Goal: Task Accomplishment & Management: Use online tool/utility

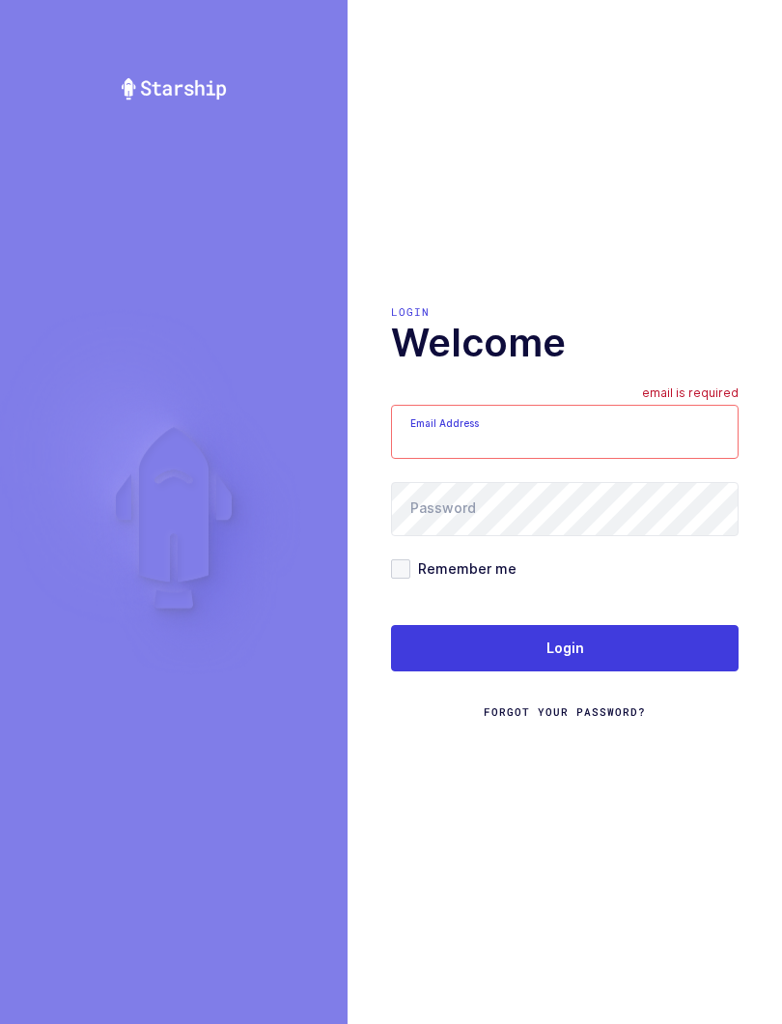
type input "[EMAIL_ADDRESS][DOMAIN_NAME]"
click at [645, 650] on button "Login" at bounding box center [565, 648] width 348 height 46
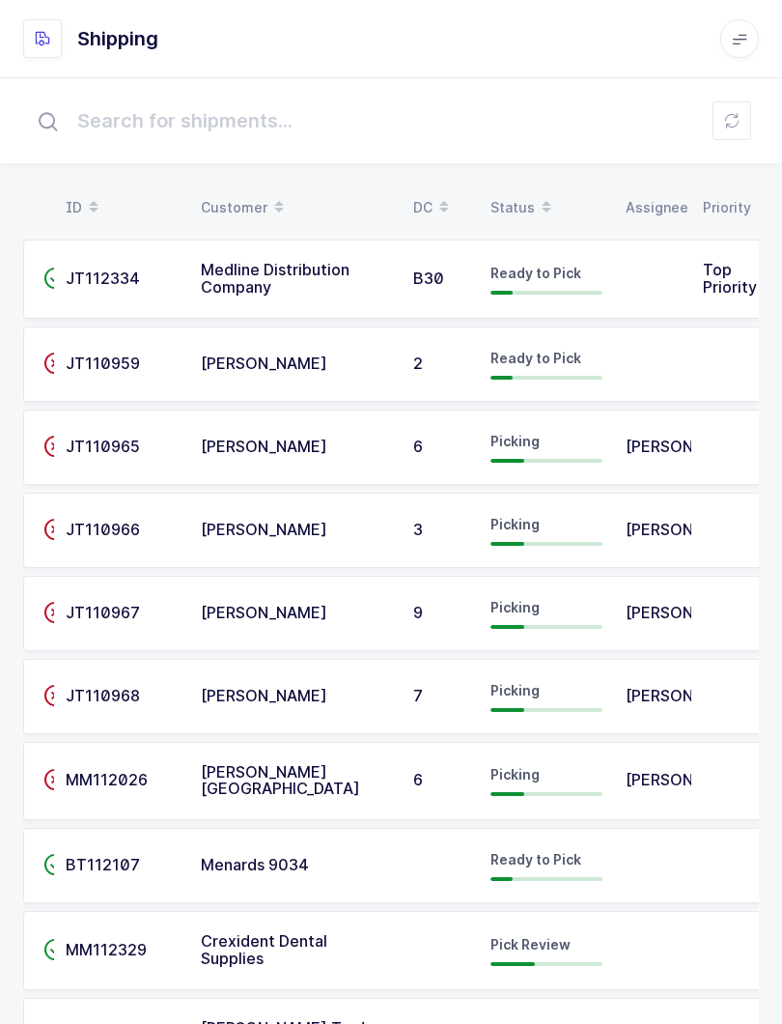
click at [535, 200] on span at bounding box center [546, 207] width 23 height 33
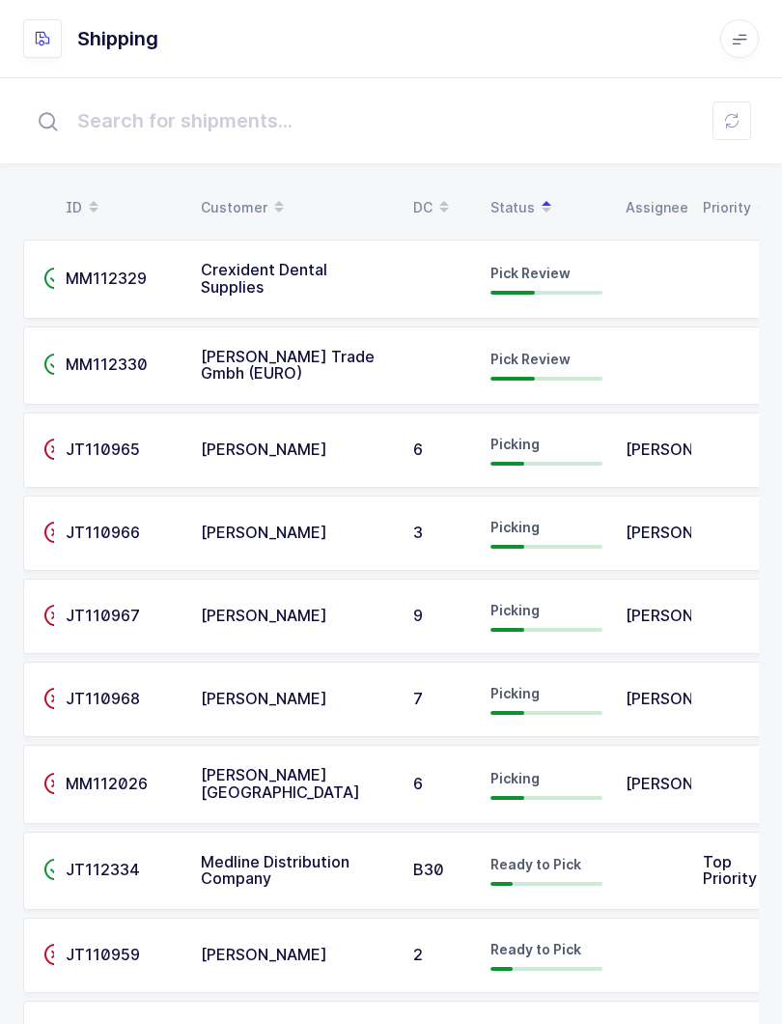
click at [323, 278] on span "Crexident Dental Supplies" at bounding box center [264, 278] width 127 height 37
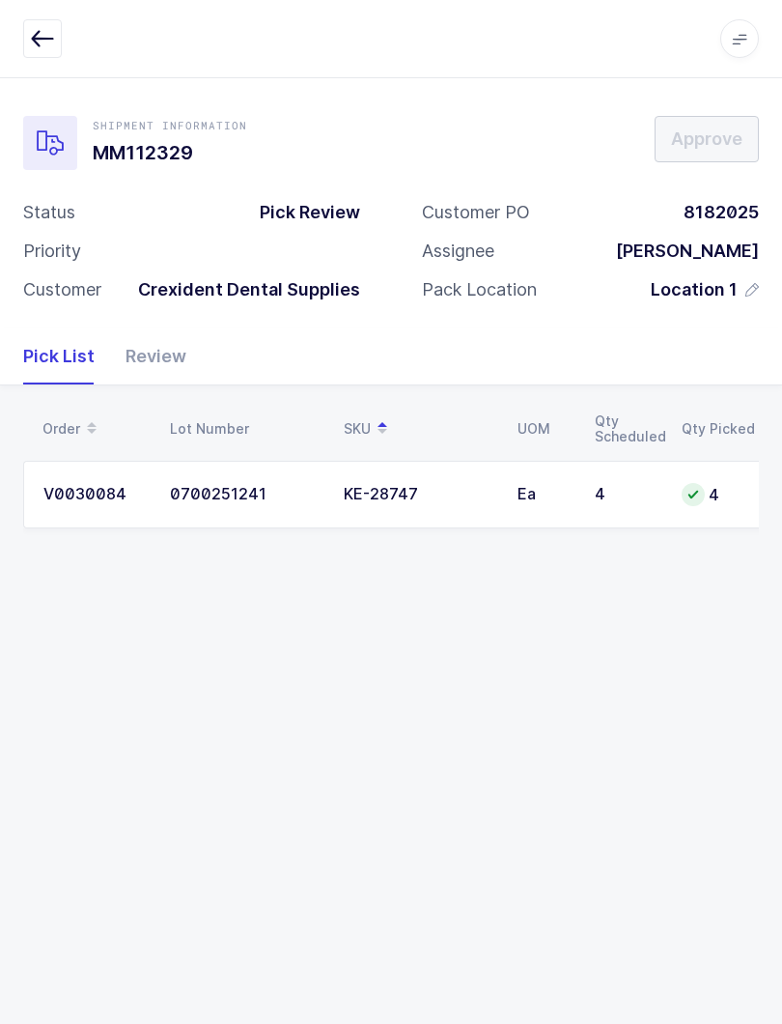
click at [146, 359] on div "Review" at bounding box center [148, 356] width 76 height 56
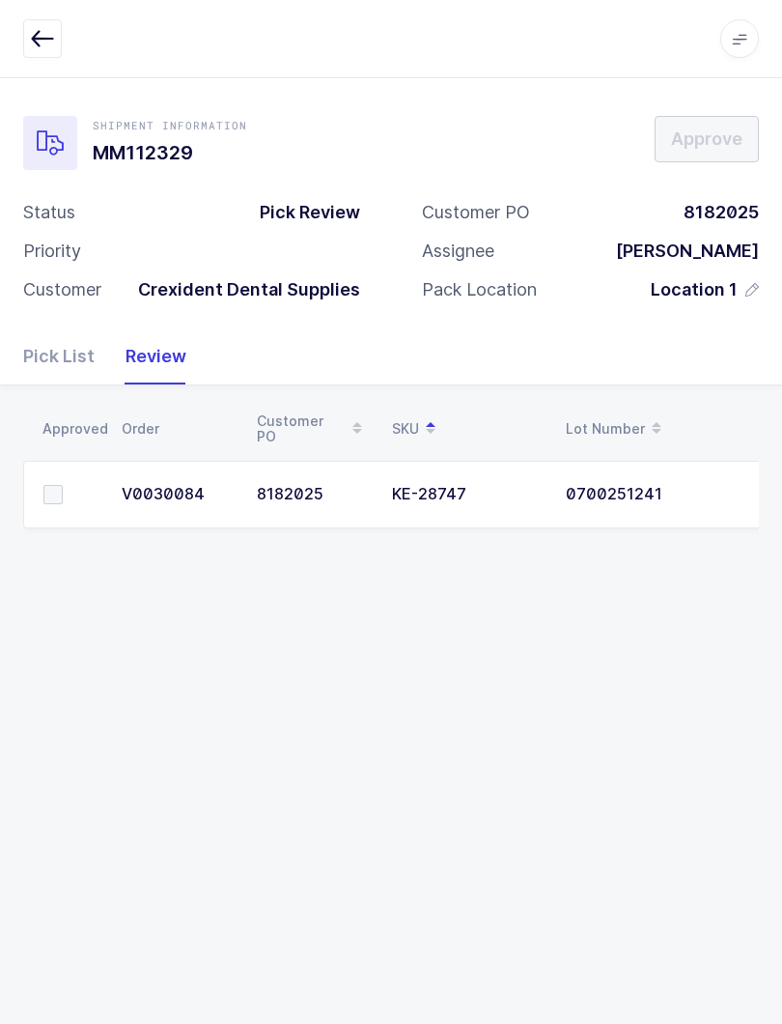
click at [78, 494] on label at bounding box center [70, 494] width 55 height 19
click at [63, 485] on input "checkbox" at bounding box center [63, 485] width 0 height 0
click at [730, 148] on span "Approve" at bounding box center [706, 139] width 71 height 24
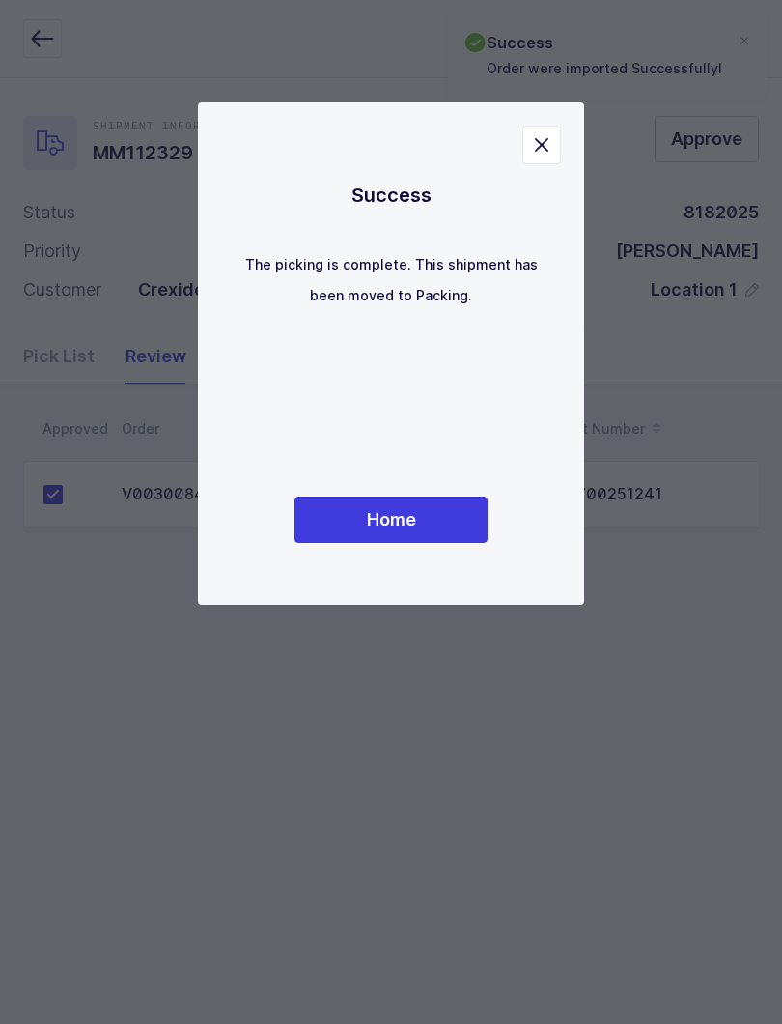
click at [436, 489] on div "Success The picking is complete. This shipment has been moved to Packing. Home" at bounding box center [391, 353] width 309 height 425
click at [438, 508] on button "Home" at bounding box center [391, 519] width 193 height 46
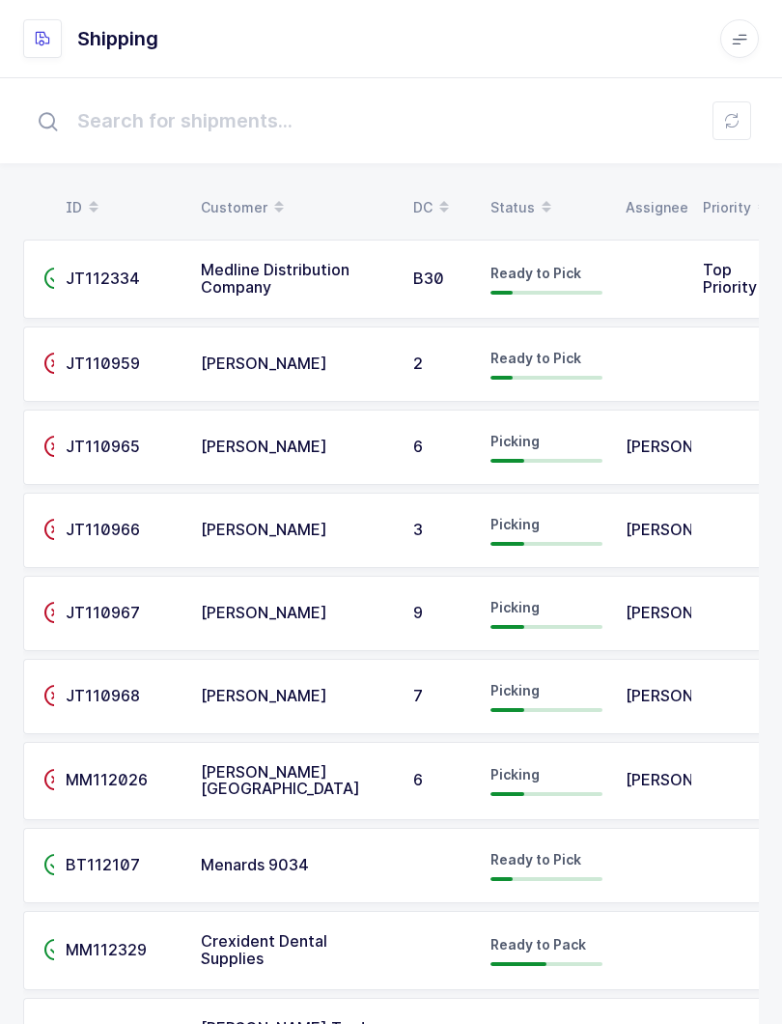
click at [512, 202] on div "Status" at bounding box center [547, 207] width 112 height 33
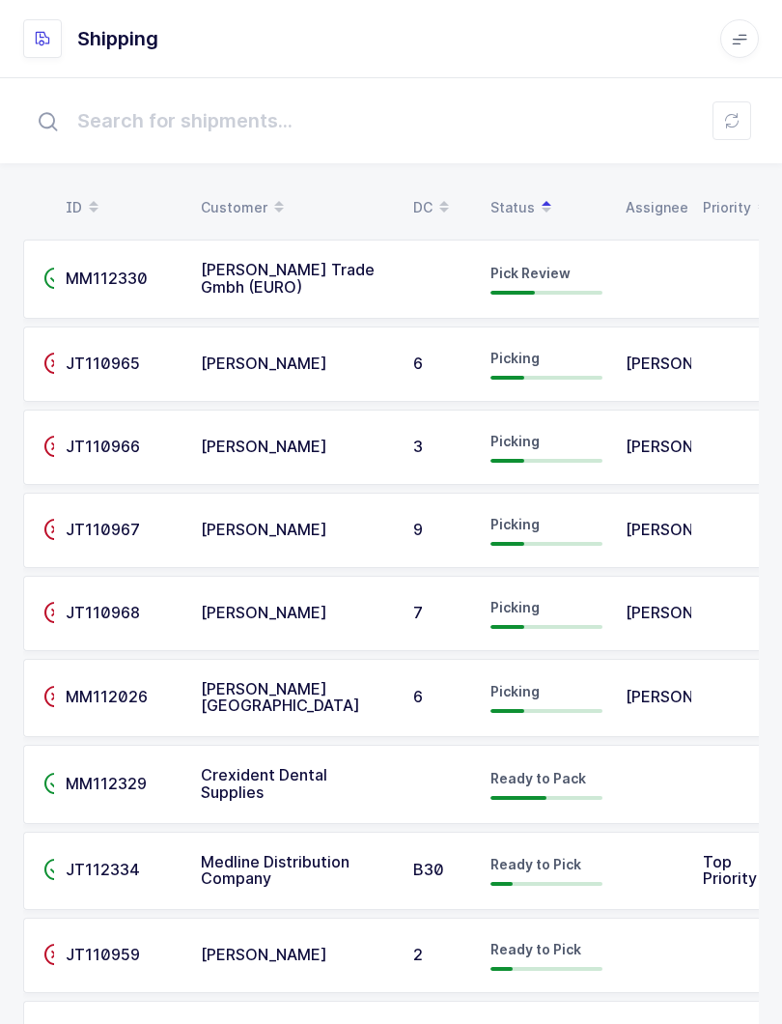
click at [375, 278] on span "ANA Trade Gmbh (EURO)" at bounding box center [288, 278] width 174 height 37
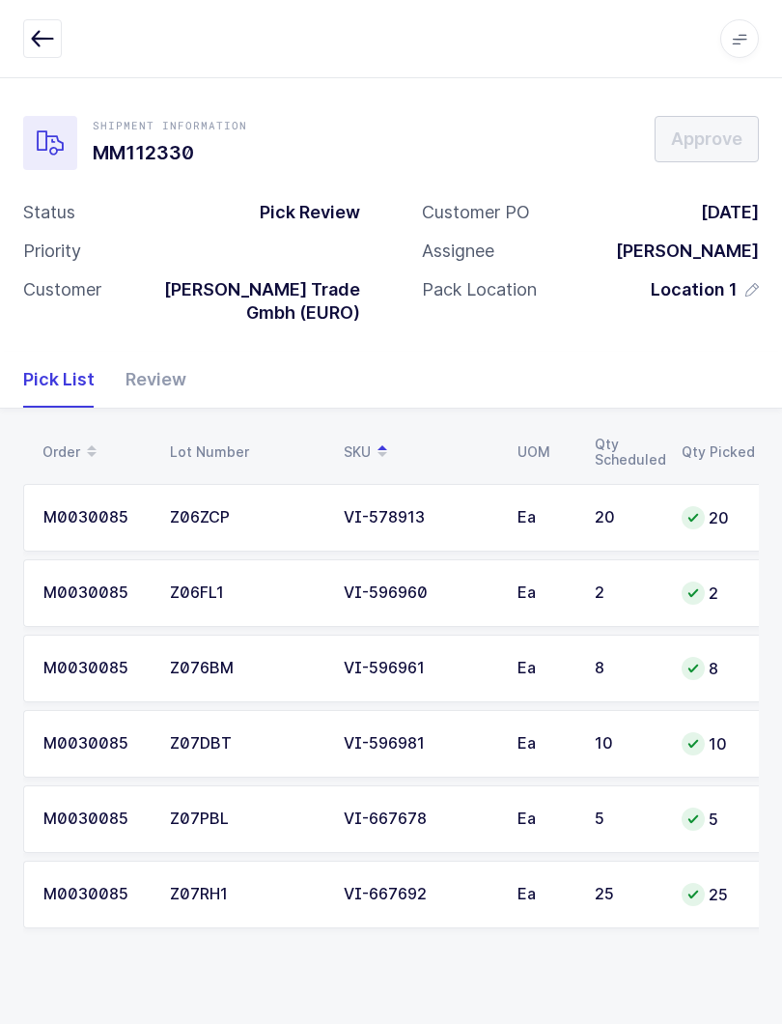
click at [169, 352] on div "Review" at bounding box center [148, 380] width 76 height 56
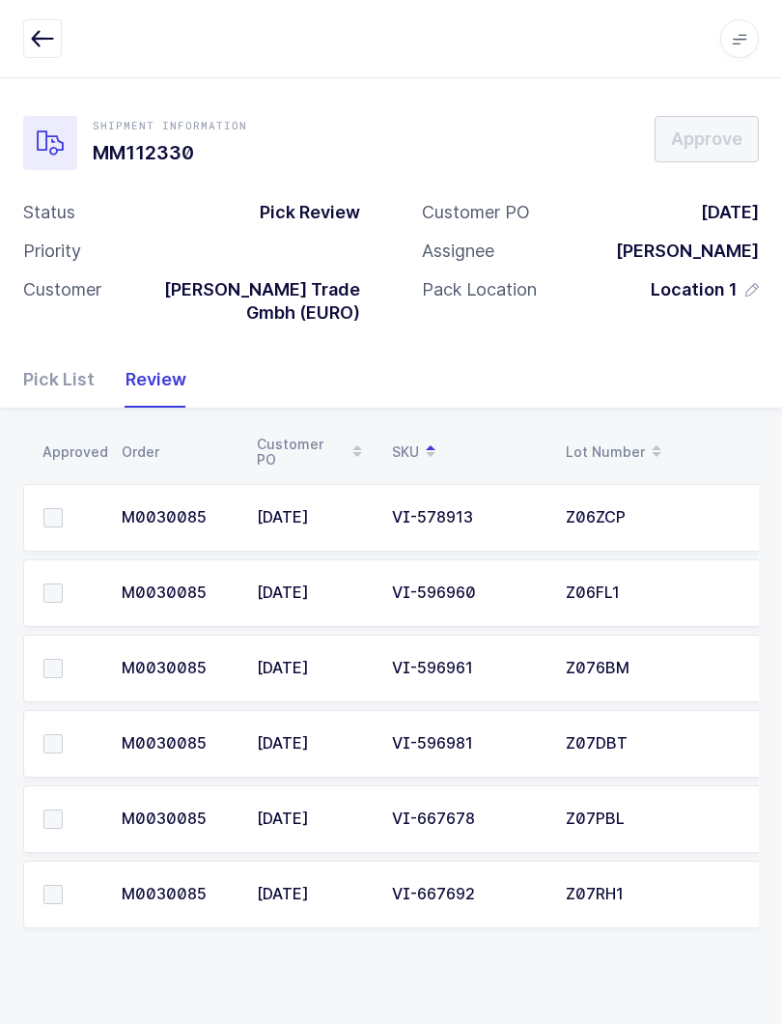
click at [69, 583] on label at bounding box center [70, 592] width 55 height 19
click at [63, 583] on input "checkbox" at bounding box center [63, 583] width 0 height 0
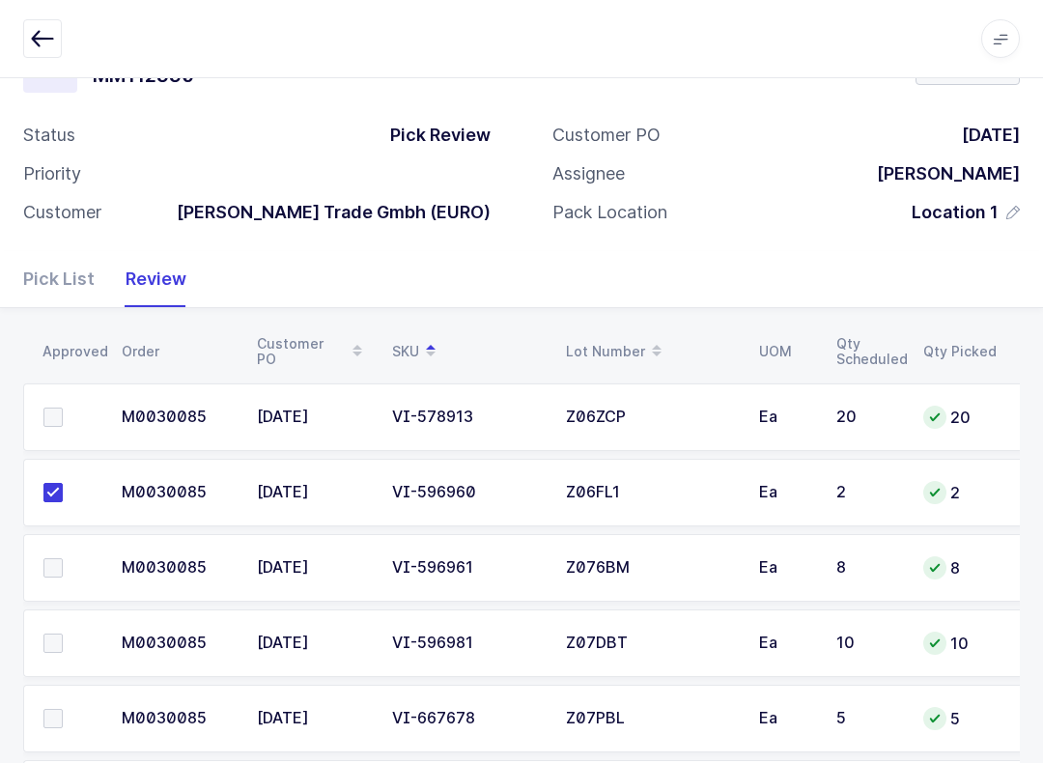
scroll to position [185, 0]
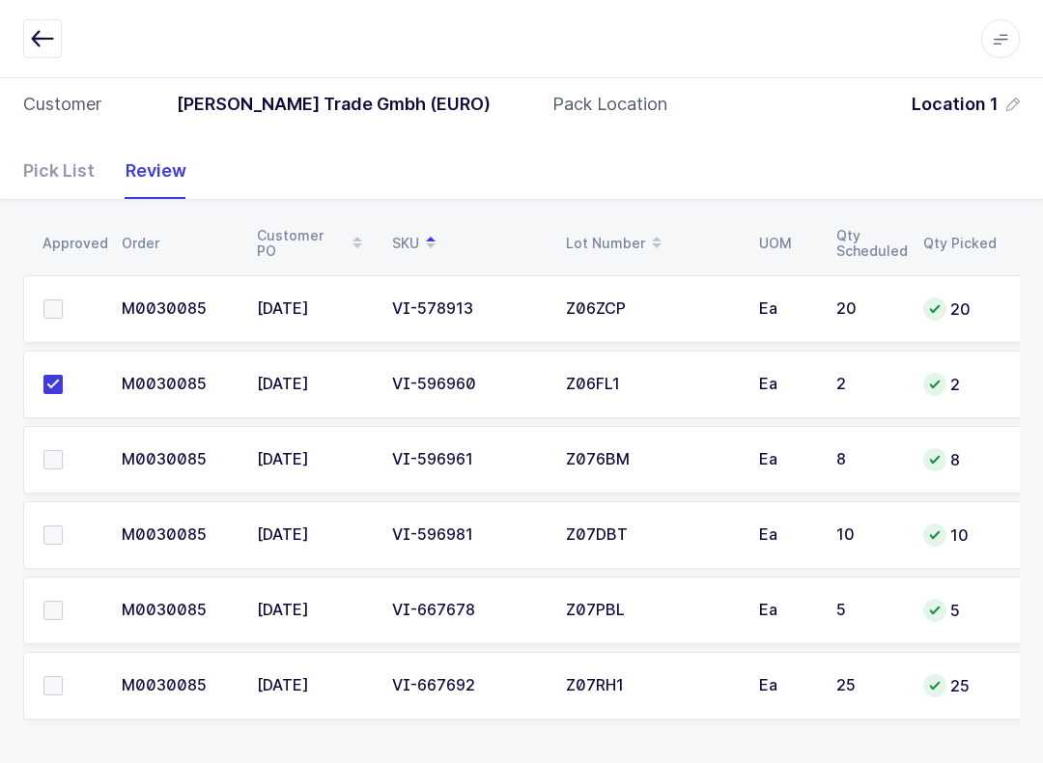
click at [60, 632] on td at bounding box center [66, 611] width 87 height 68
click at [54, 614] on span at bounding box center [52, 610] width 19 height 19
click at [63, 601] on input "checkbox" at bounding box center [63, 601] width 0 height 0
click at [66, 676] on label at bounding box center [70, 685] width 55 height 19
click at [63, 676] on input "checkbox" at bounding box center [63, 676] width 0 height 0
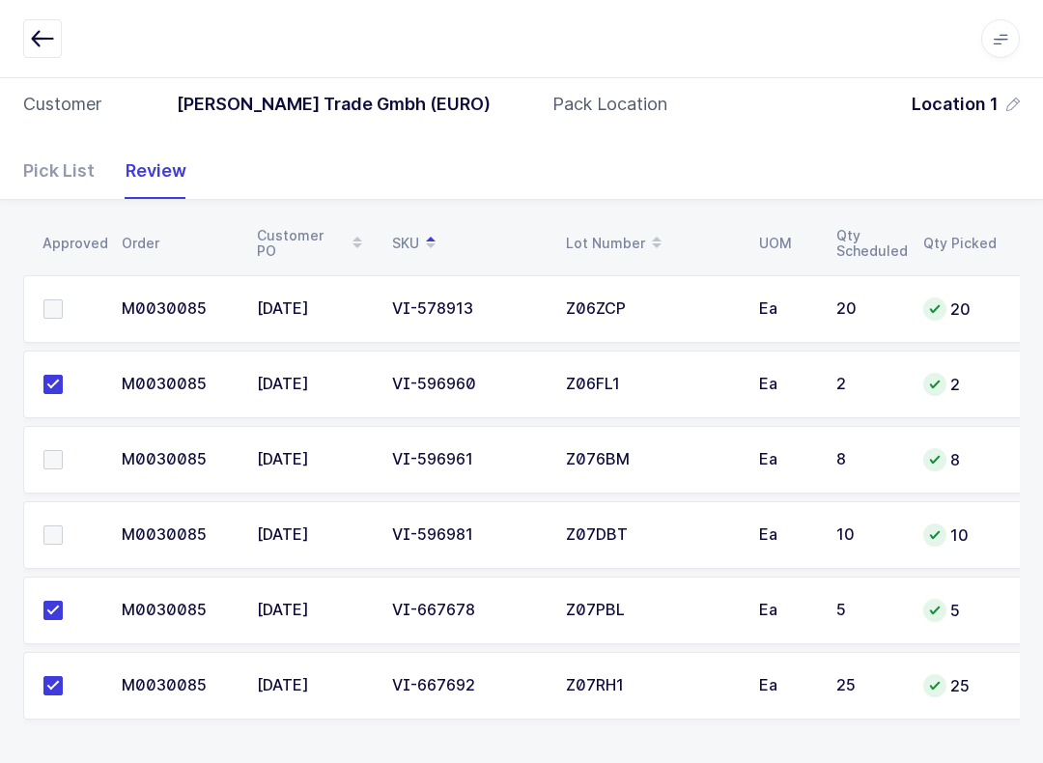
click at [53, 299] on span at bounding box center [52, 308] width 19 height 19
click at [63, 299] on input "checkbox" at bounding box center [63, 299] width 0 height 0
click at [60, 525] on span at bounding box center [52, 534] width 19 height 19
click at [63, 525] on input "checkbox" at bounding box center [63, 525] width 0 height 0
click at [45, 443] on td at bounding box center [66, 460] width 87 height 68
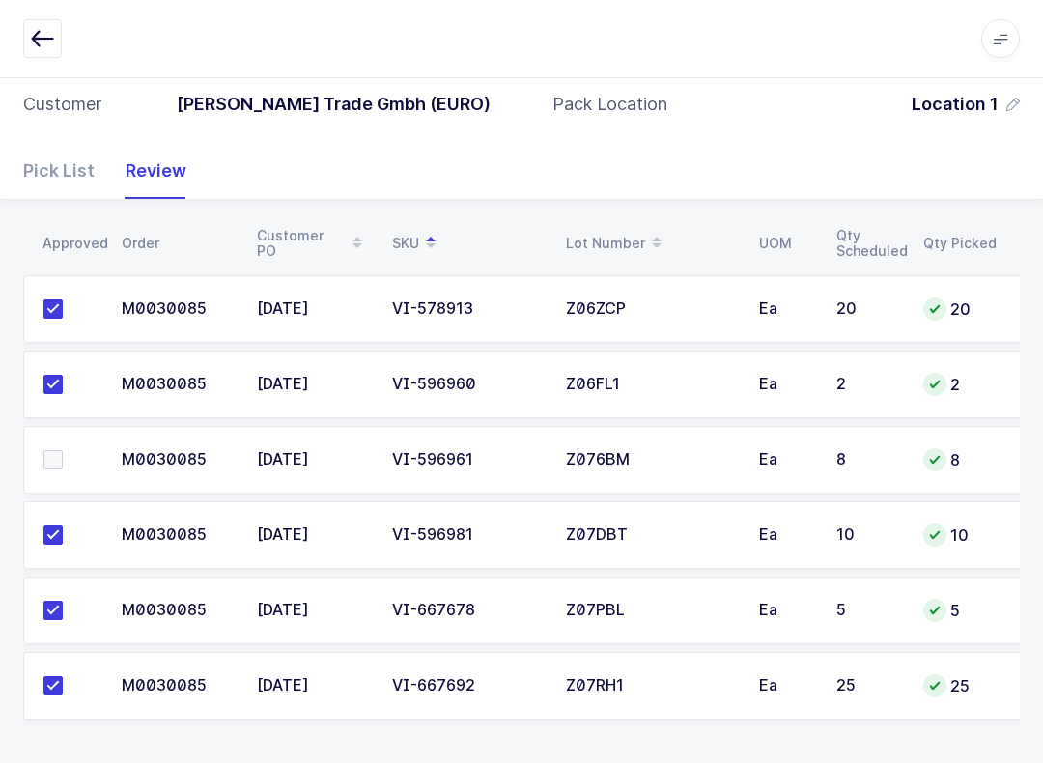
click at [47, 466] on span at bounding box center [52, 459] width 19 height 19
click at [63, 450] on input "checkbox" at bounding box center [63, 450] width 0 height 0
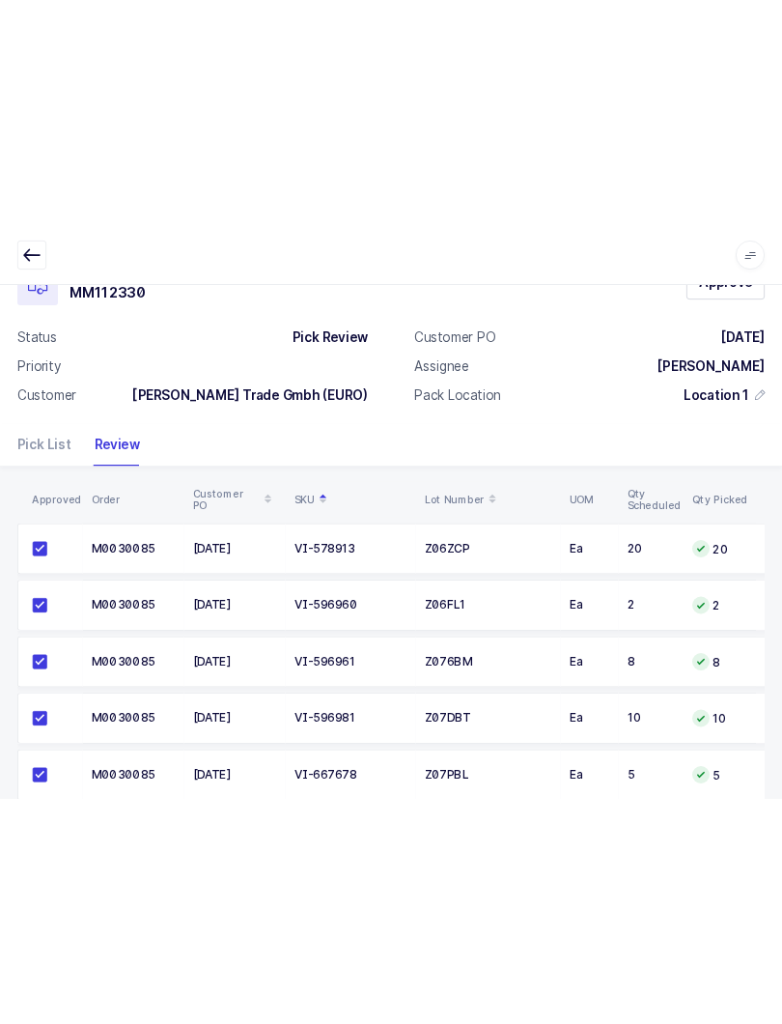
scroll to position [0, 0]
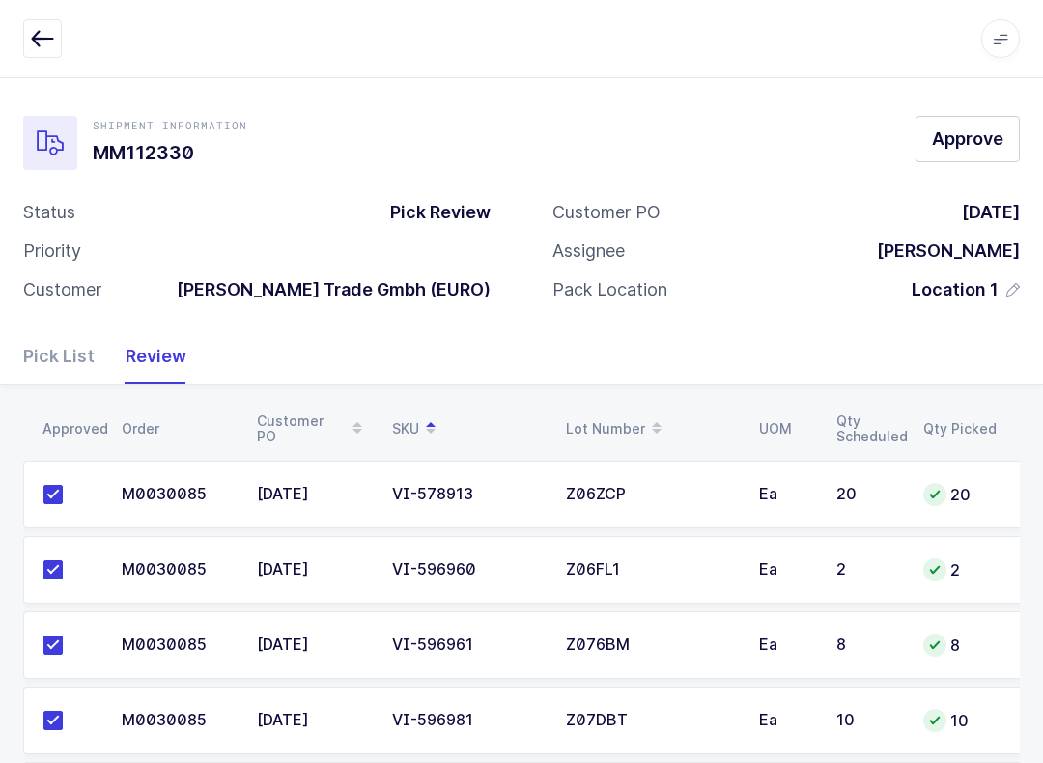
click at [781, 131] on span "Approve" at bounding box center [967, 139] width 71 height 24
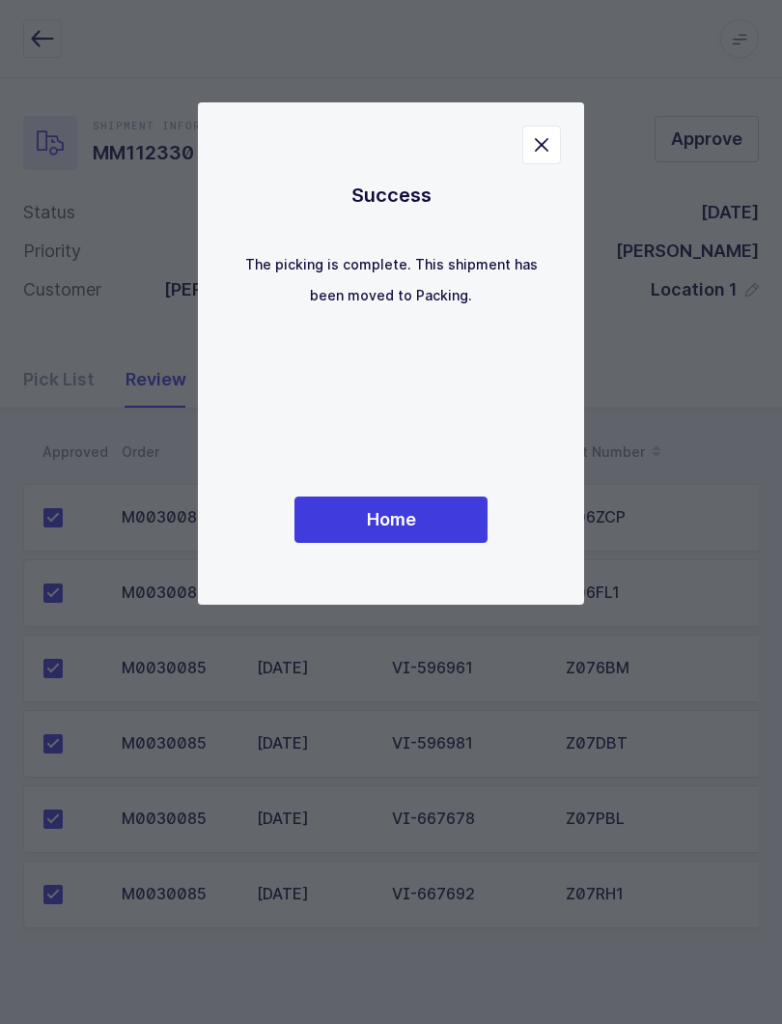
click at [435, 500] on button "Home" at bounding box center [391, 519] width 193 height 46
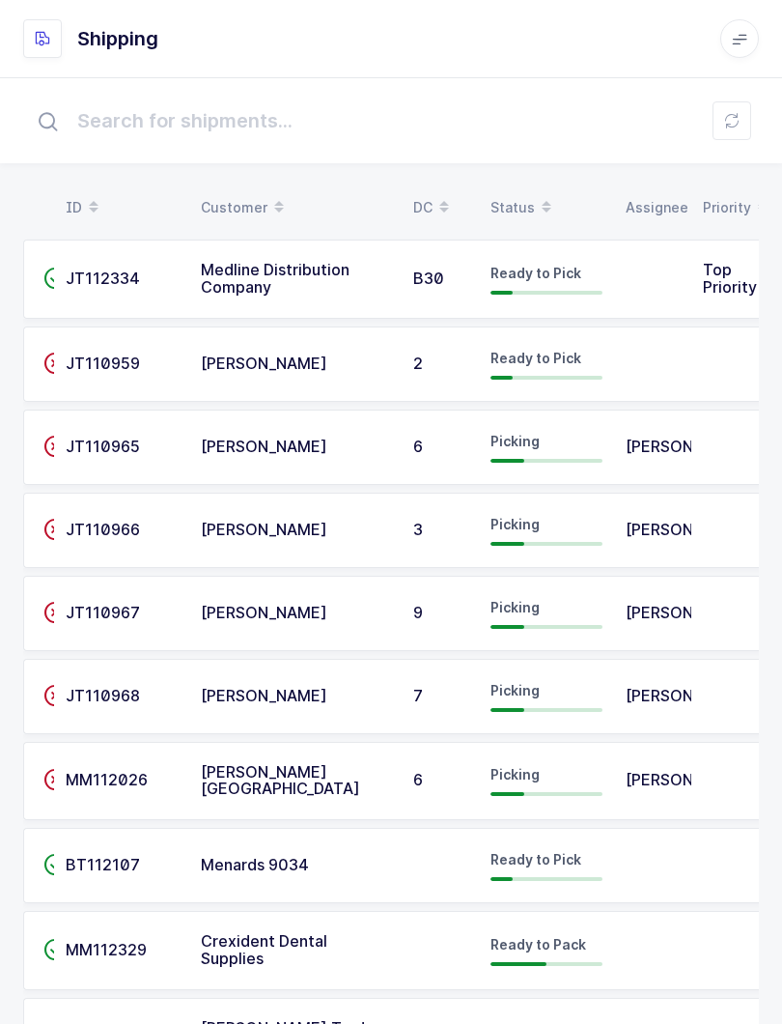
click at [535, 210] on span at bounding box center [546, 207] width 23 height 33
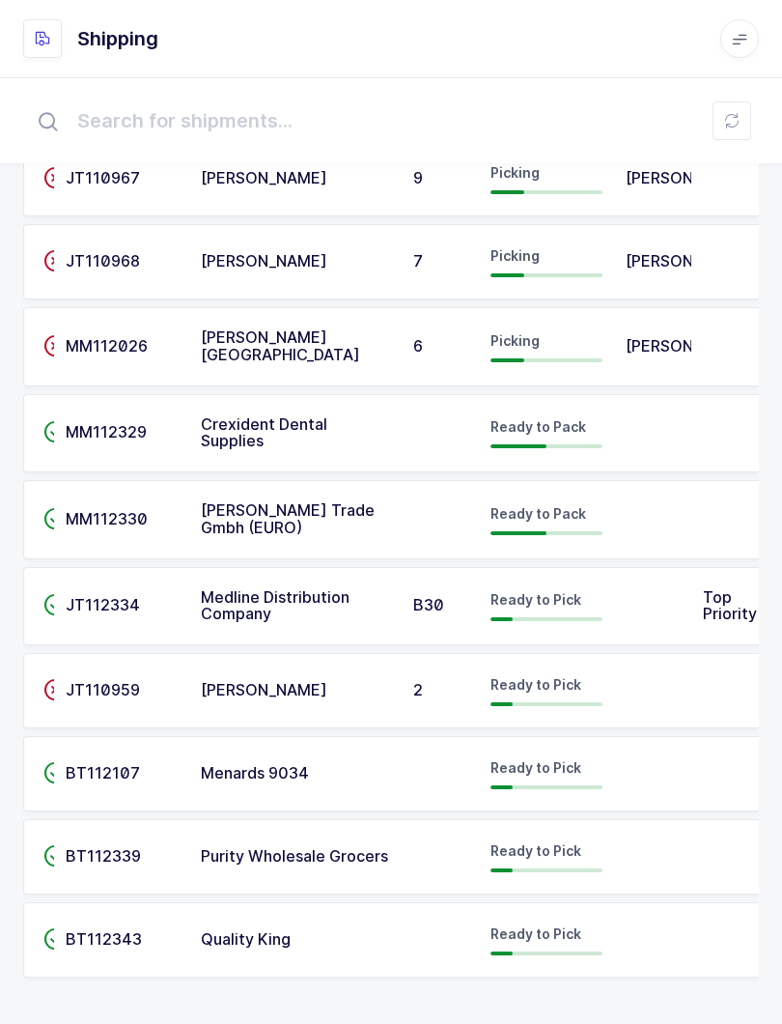
scroll to position [255, 0]
